Goal: Task Accomplishment & Management: Complete application form

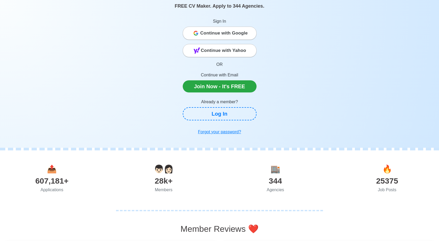
scroll to position [26, 0]
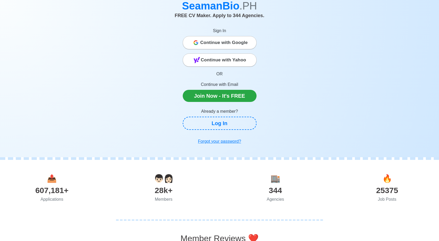
click at [222, 40] on span "Continue with Google" at bounding box center [223, 42] width 47 height 11
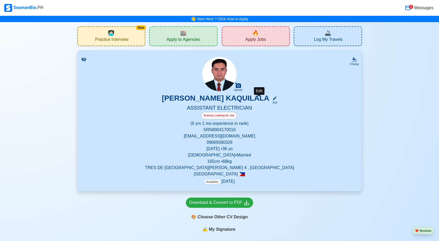
click at [272, 100] on icon at bounding box center [274, 98] width 5 height 5
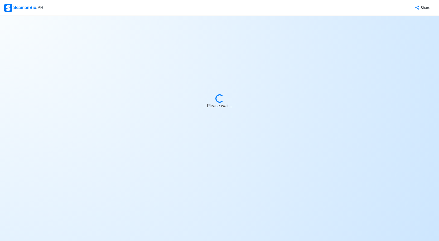
select select "Actively Looking for Job"
select select "Visible for Hiring"
select select "Married"
select select "[DEMOGRAPHIC_DATA]"
select select "PH"
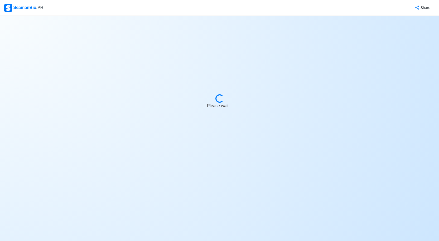
select select "9"
select select "1"
select select "1761980400000"
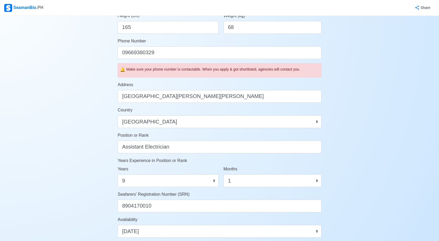
scroll to position [132, 0]
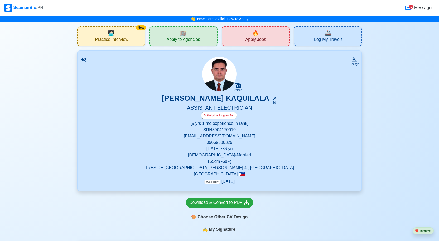
click at [180, 34] on span "🏬" at bounding box center [183, 33] width 7 height 8
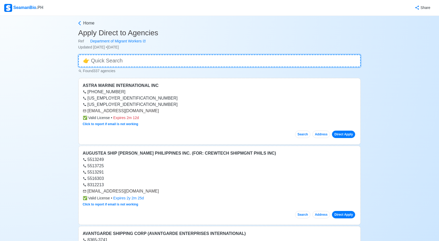
click at [212, 64] on input at bounding box center [219, 61] width 283 height 13
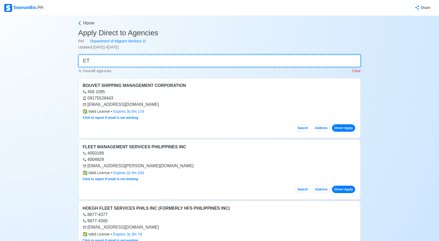
type input "E"
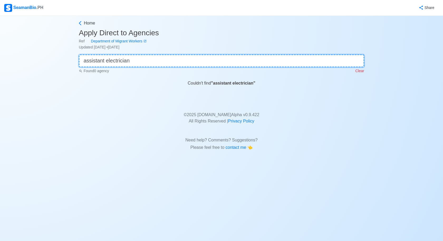
type input "assistant electrician"
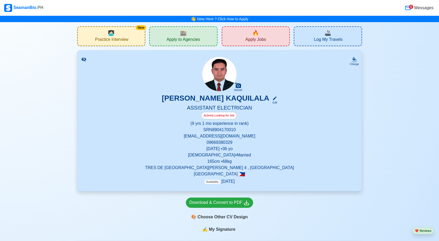
click at [257, 36] on span "🔥" at bounding box center [255, 33] width 7 height 8
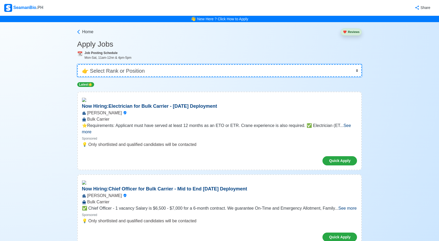
click at [189, 68] on select "👉 Select Rank or Position Master Chief Officer 2nd Officer 3rd Officer Junior O…" at bounding box center [219, 70] width 285 height 13
select select "ETO/ETR"
click at [78, 64] on select "👉 Select Rank or Position Master Chief Officer 2nd Officer 3rd Officer Junior O…" at bounding box center [219, 70] width 285 height 13
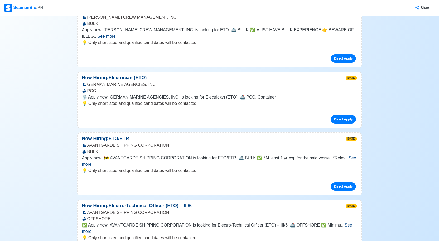
scroll to position [1161, 0]
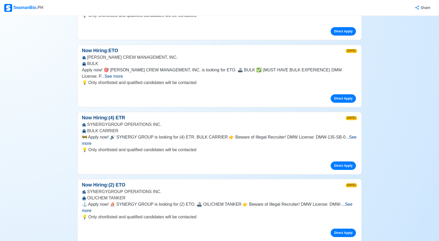
scroll to position [4220, 0]
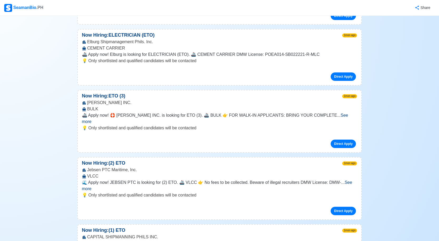
scroll to position [8994, 0]
